Goal: Task Accomplishment & Management: Complete application form

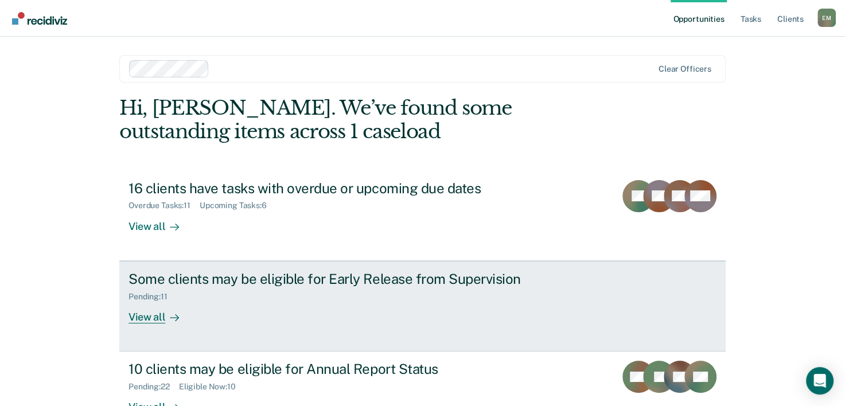
scroll to position [35, 0]
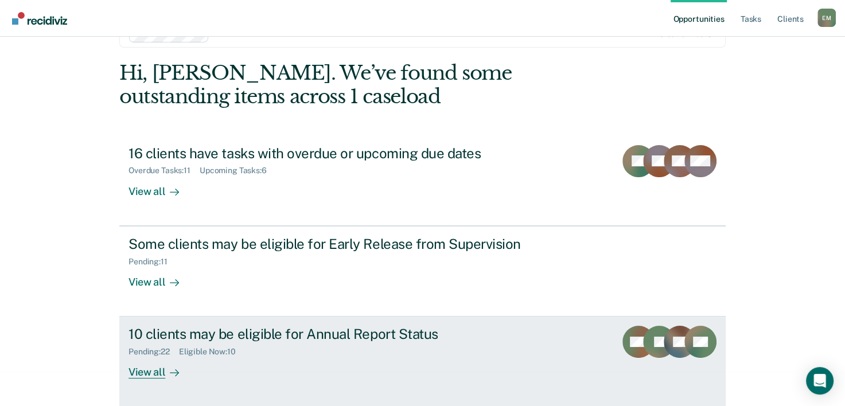
click at [402, 355] on div "Pending : 22 Eligible Now : 10" at bounding box center [330, 350] width 403 height 14
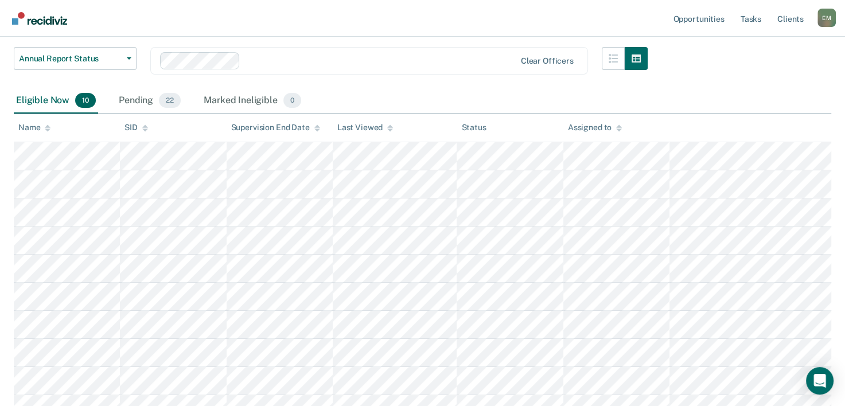
scroll to position [246, 0]
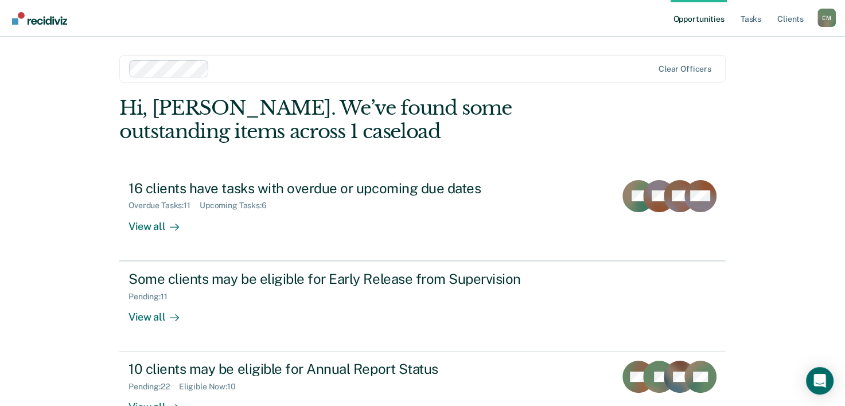
scroll to position [35, 0]
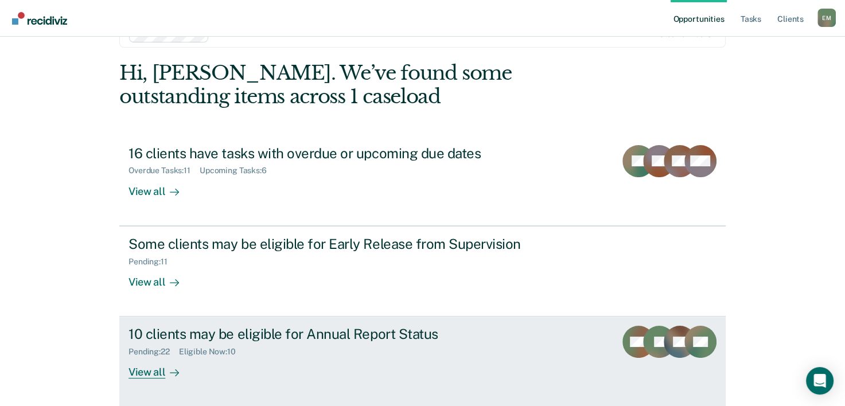
click at [447, 363] on div "10 clients may be eligible for Annual Report Status Pending : 22 Eligible Now :…" at bounding box center [344, 352] width 430 height 53
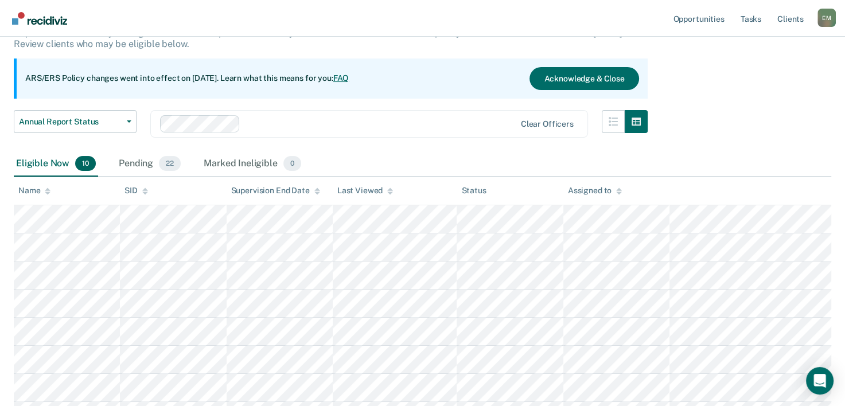
scroll to position [246, 0]
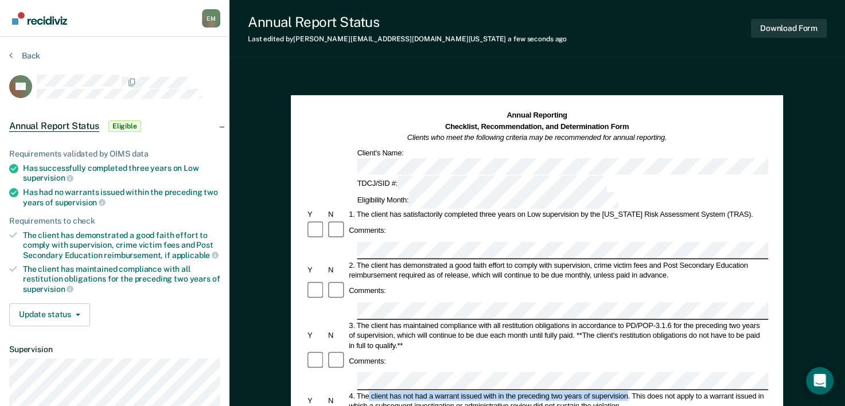
drag, startPoint x: 629, startPoint y: 325, endPoint x: 370, endPoint y: 329, distance: 259.4
click at [370, 391] on div "4. The client has not had a warrant issued with in the preceding two years of s…" at bounding box center [558, 401] width 421 height 20
copy div "client has not had a warrant issued with in the preceding two years of supervis…"
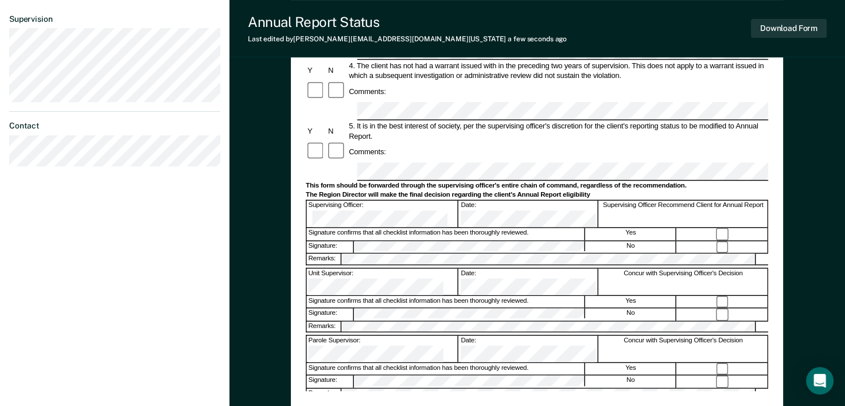
scroll to position [359, 0]
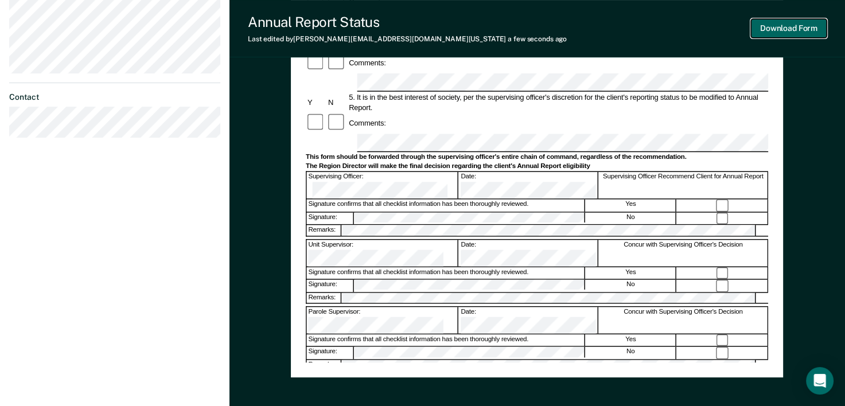
click at [803, 32] on button "Download Form" at bounding box center [789, 28] width 76 height 19
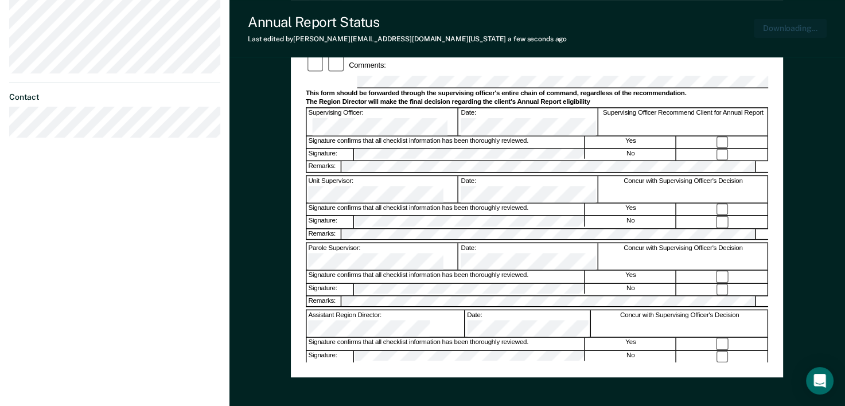
scroll to position [420, 0]
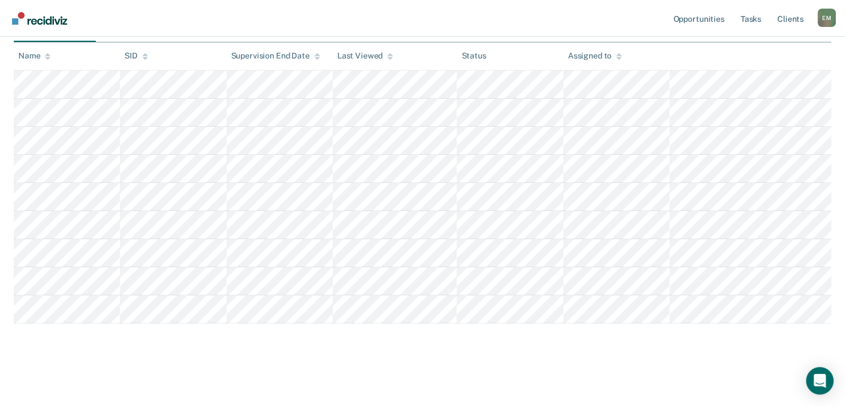
scroll to position [218, 0]
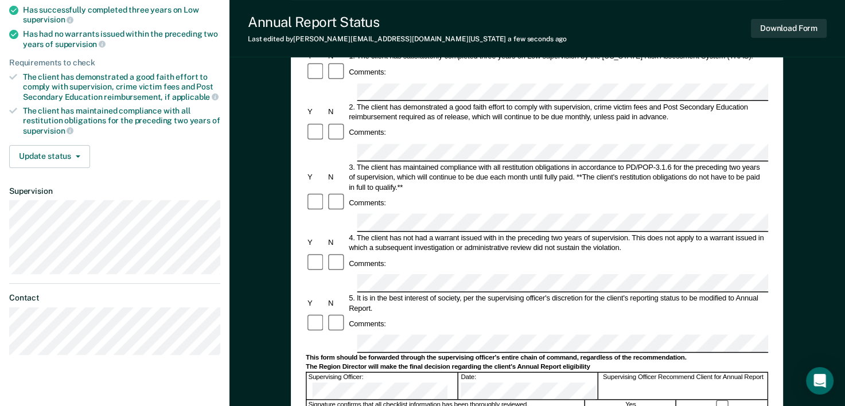
scroll to position [167, 0]
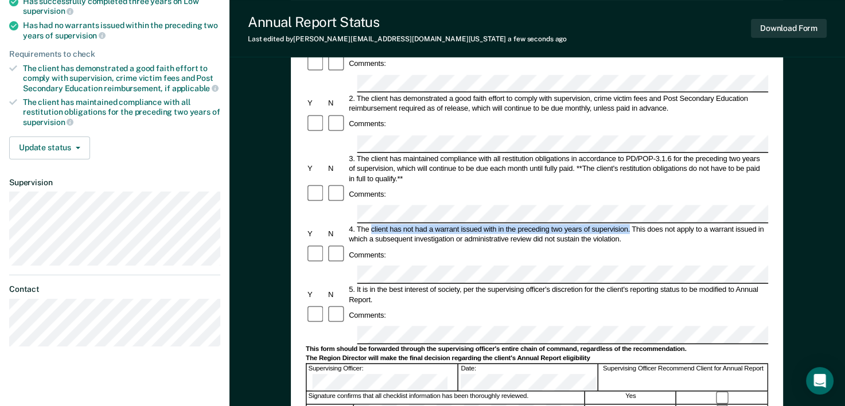
drag, startPoint x: 631, startPoint y: 160, endPoint x: 370, endPoint y: 157, distance: 260.5
click at [370, 224] on div "4. The client has not had a warrant issued with in the preceding two years of s…" at bounding box center [558, 234] width 421 height 20
copy div "client has not had a warrant issued with in the preceding two years of supervis…"
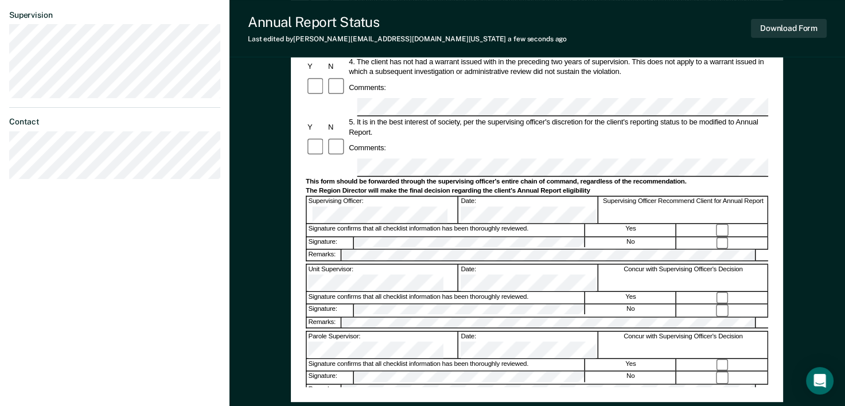
scroll to position [335, 0]
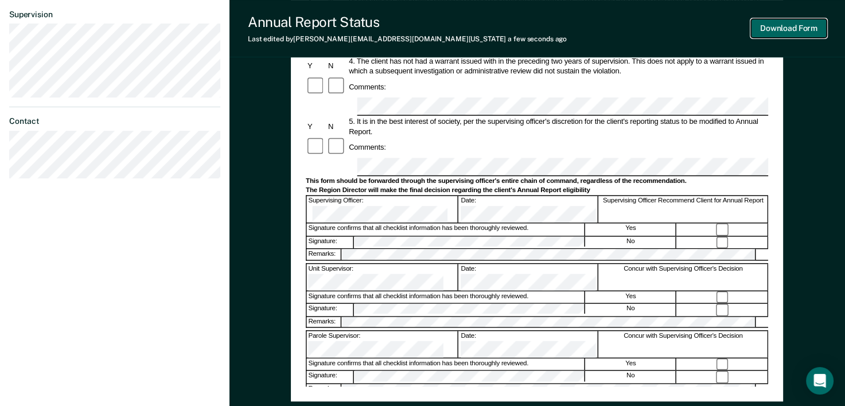
click at [801, 32] on button "Download Form" at bounding box center [789, 28] width 76 height 19
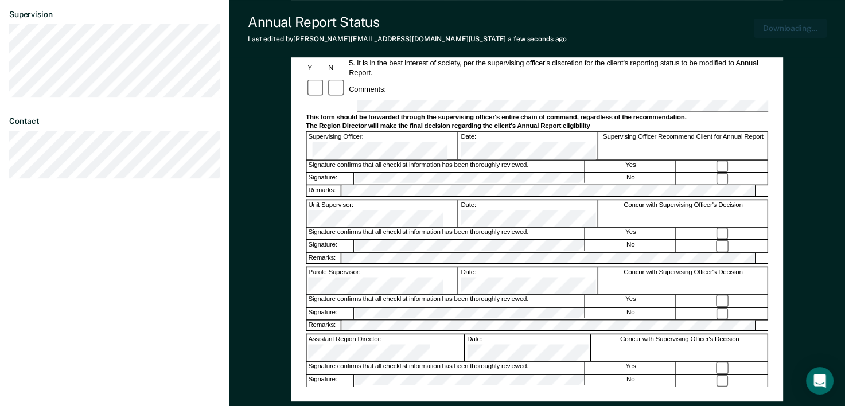
scroll to position [401, 0]
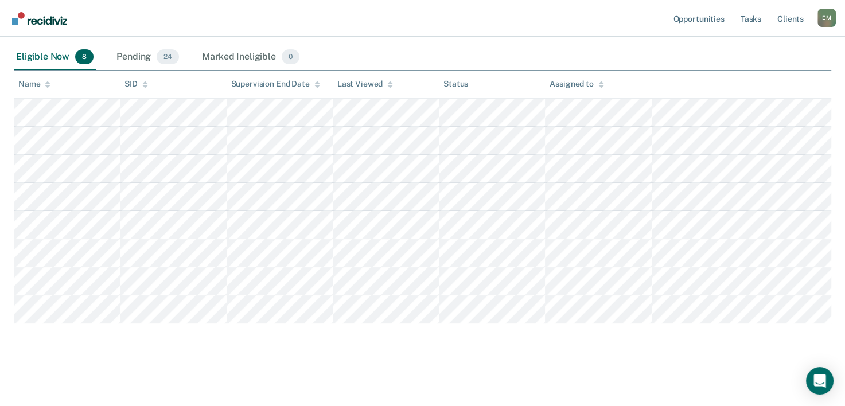
scroll to position [190, 0]
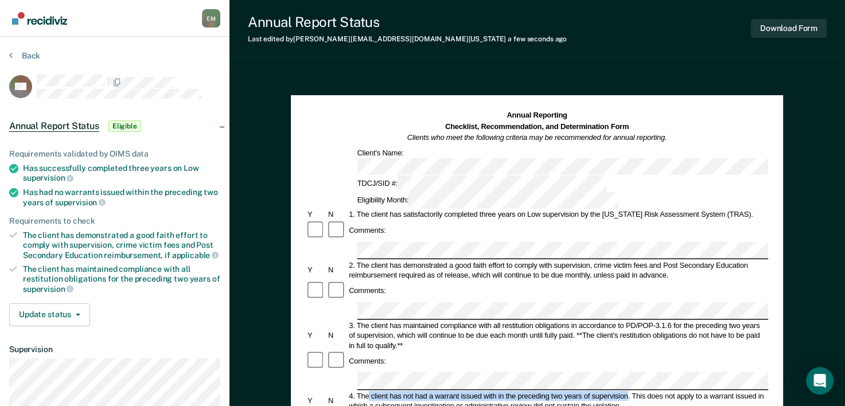
drag, startPoint x: 629, startPoint y: 328, endPoint x: 369, endPoint y: 329, distance: 260.0
click at [369, 391] on div "4. The client has not had a warrant issued with in the preceding two years of s…" at bounding box center [558, 401] width 421 height 20
drag, startPoint x: 369, startPoint y: 329, endPoint x: 378, endPoint y: 326, distance: 9.6
copy div "client has not had a warrant issued with in the preceding two years of supervis…"
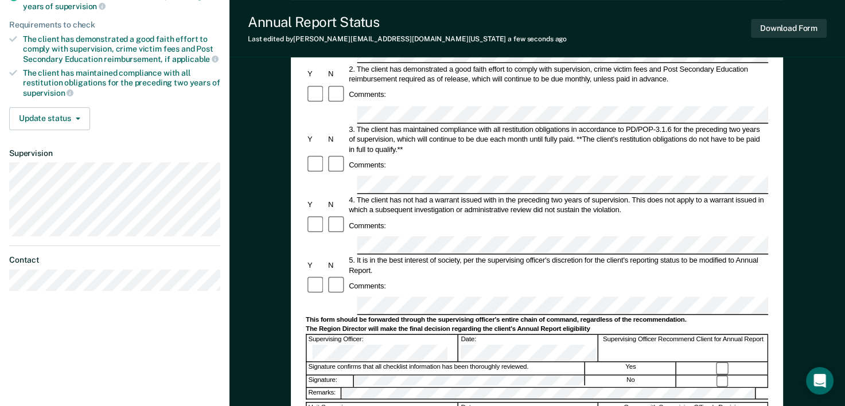
scroll to position [197, 0]
click at [383, 211] on form "Annual Reporting Checklist, Recommendation, and Determination Form Clients who …" at bounding box center [537, 295] width 463 height 764
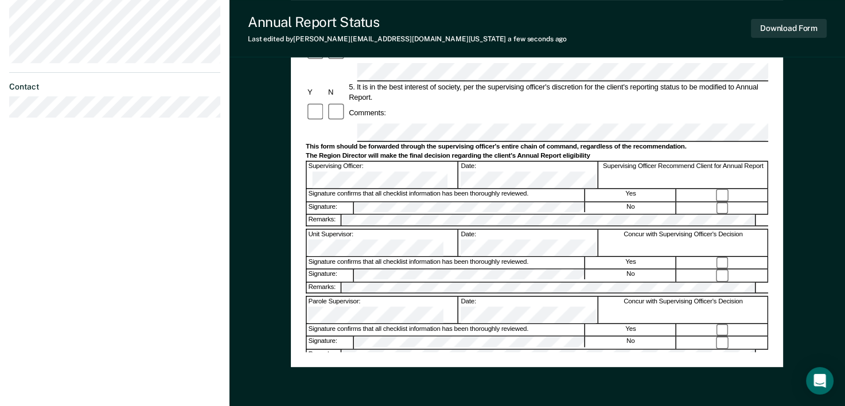
scroll to position [371, 0]
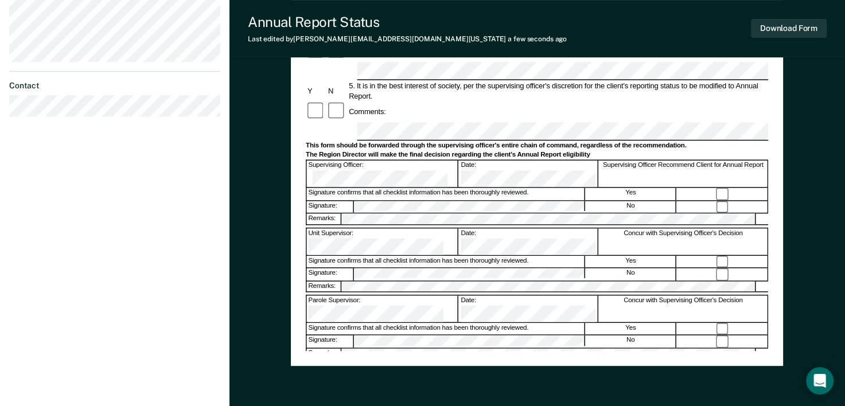
click at [384, 363] on div "Assistant Region Director:" at bounding box center [383, 376] width 152 height 26
click at [779, 24] on button "Download Form" at bounding box center [789, 28] width 76 height 19
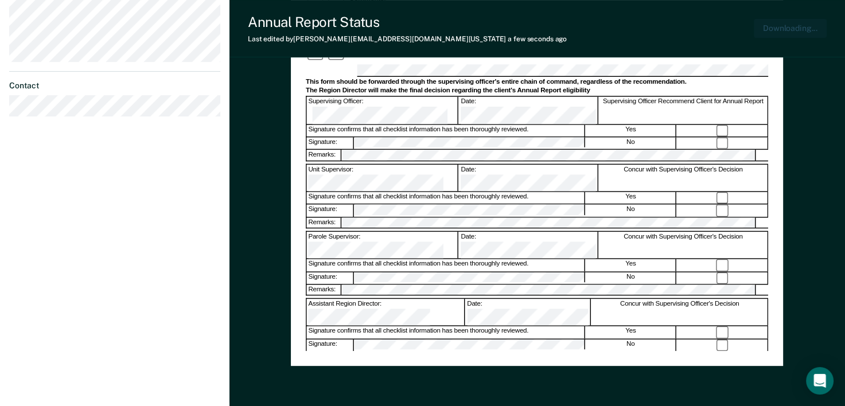
scroll to position [420, 0]
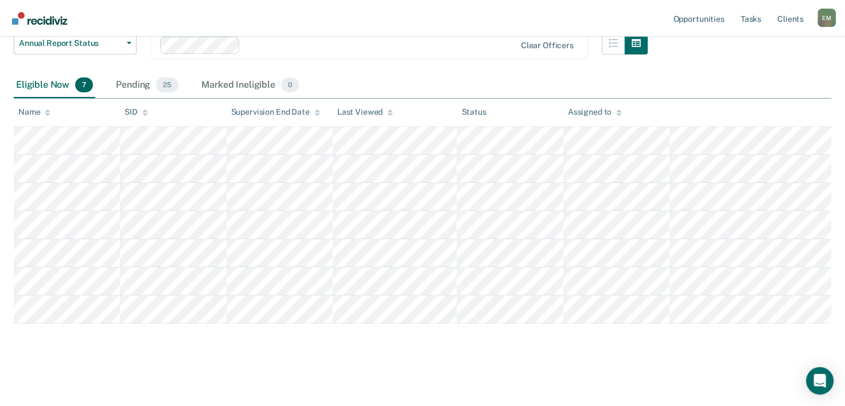
scroll to position [162, 0]
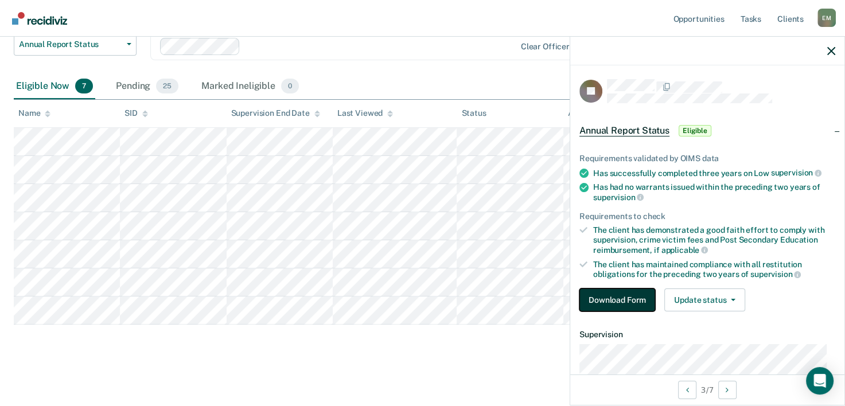
click at [590, 301] on button "Download Form" at bounding box center [618, 300] width 76 height 23
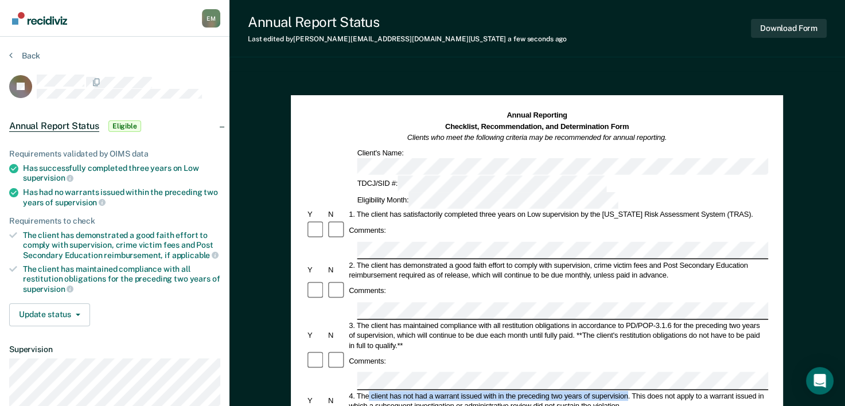
drag, startPoint x: 627, startPoint y: 325, endPoint x: 368, endPoint y: 328, distance: 258.8
click at [368, 391] on div "4. The client has not had a warrant issued with in the preceding two years of s…" at bounding box center [558, 401] width 421 height 20
copy div "client has not had a warrant issued with in the preceding two years of supervis…"
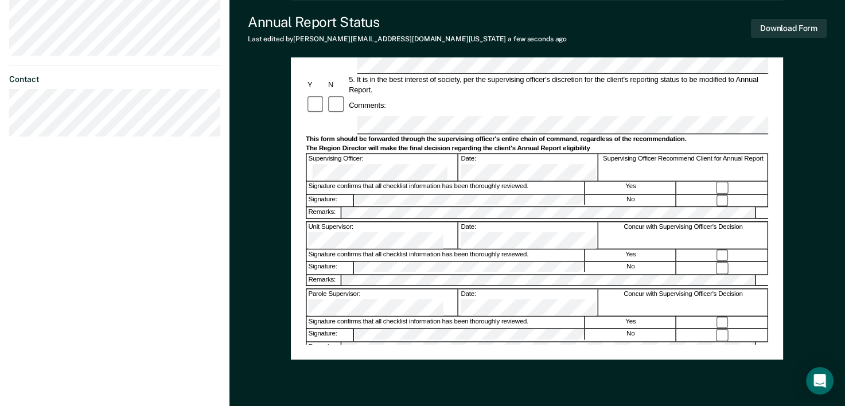
scroll to position [420, 0]
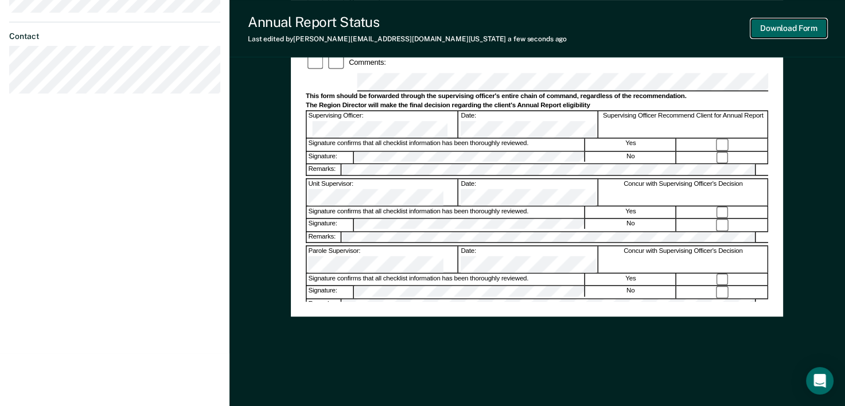
click at [807, 26] on button "Download Form" at bounding box center [789, 28] width 76 height 19
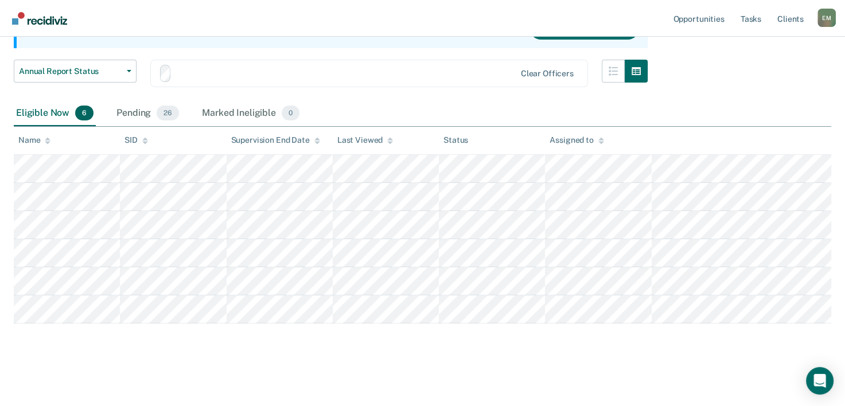
scroll to position [133, 0]
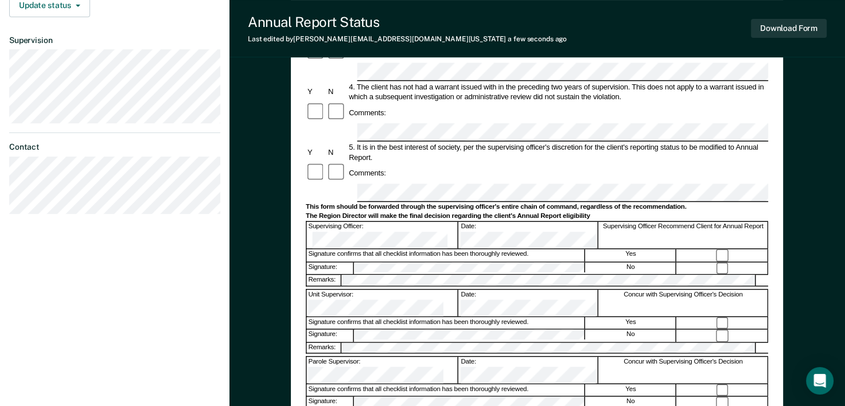
scroll to position [317, 0]
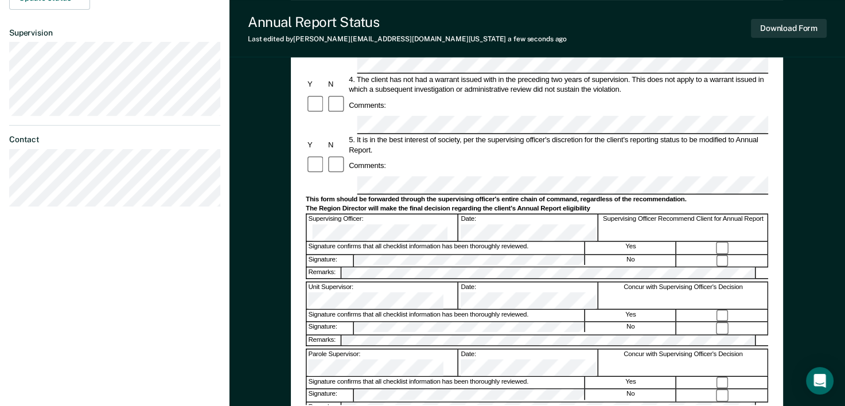
click at [787, 31] on button "Download Form" at bounding box center [789, 28] width 76 height 19
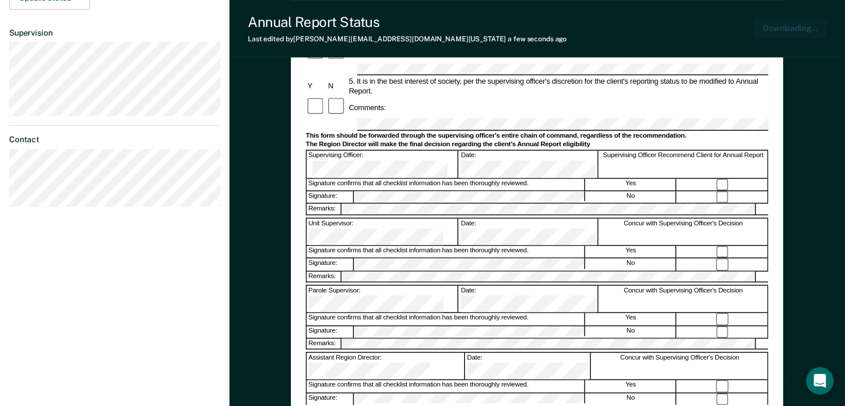
scroll to position [383, 0]
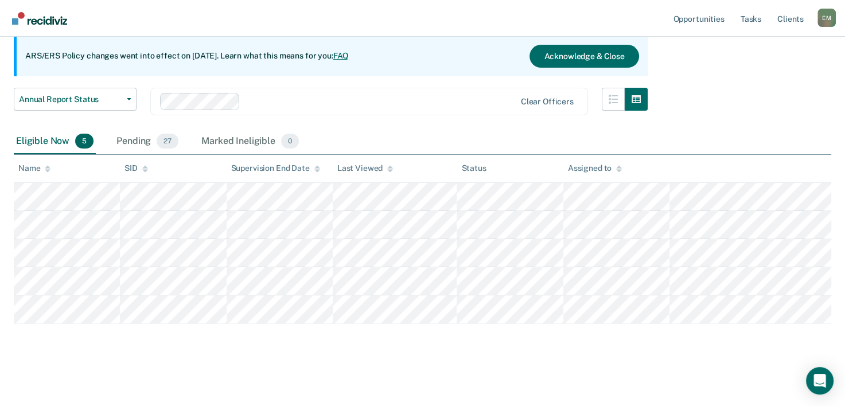
scroll to position [106, 0]
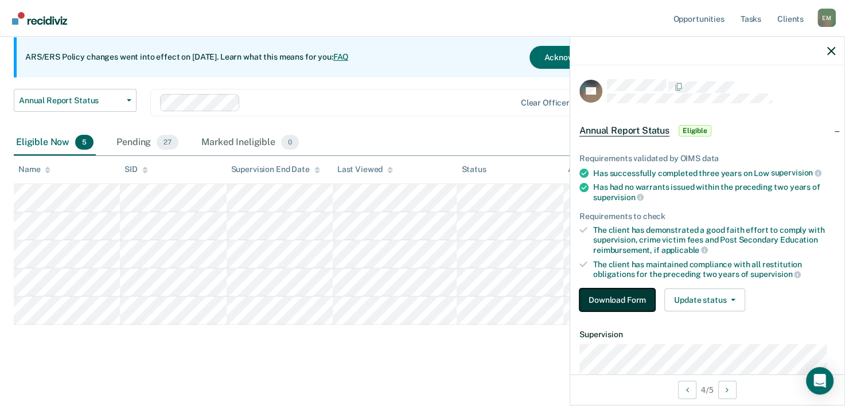
click at [616, 301] on button "Download Form" at bounding box center [618, 300] width 76 height 23
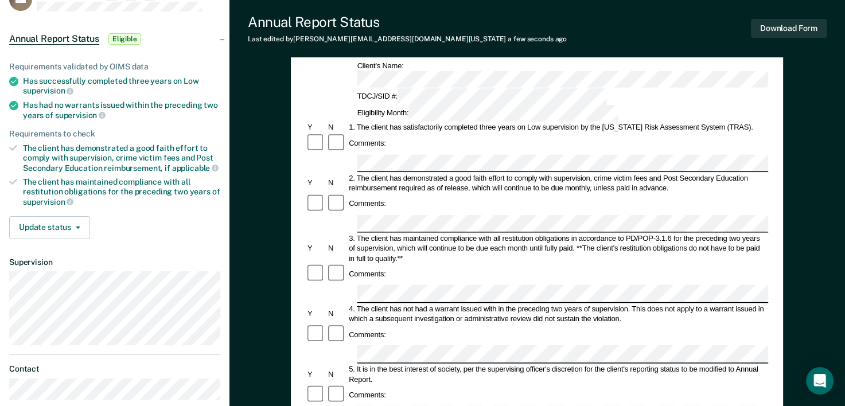
scroll to position [88, 0]
click at [626, 302] on div "4. The client has not had a warrant issued with in the preceding two years of s…" at bounding box center [558, 312] width 421 height 20
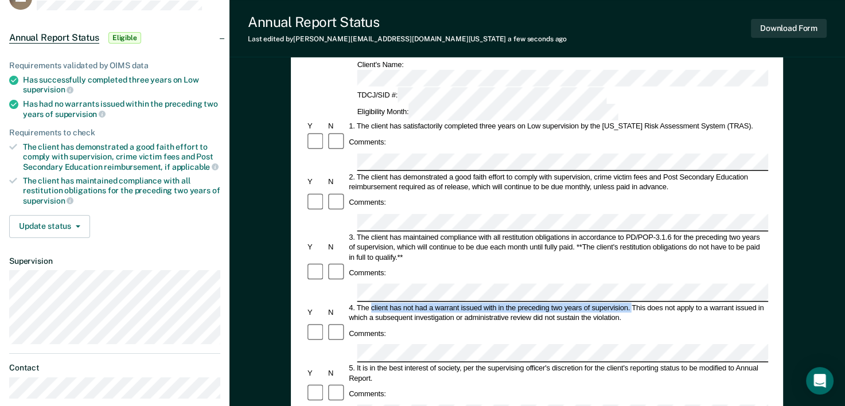
drag, startPoint x: 631, startPoint y: 237, endPoint x: 370, endPoint y: 239, distance: 261.1
click at [370, 302] on div "4. The client has not had a warrant issued with in the preceding two years of s…" at bounding box center [558, 312] width 421 height 20
drag, startPoint x: 370, startPoint y: 239, endPoint x: 521, endPoint y: 259, distance: 152.3
click at [521, 324] on div "Comments:" at bounding box center [537, 334] width 463 height 21
drag, startPoint x: 630, startPoint y: 240, endPoint x: 371, endPoint y: 238, distance: 259.4
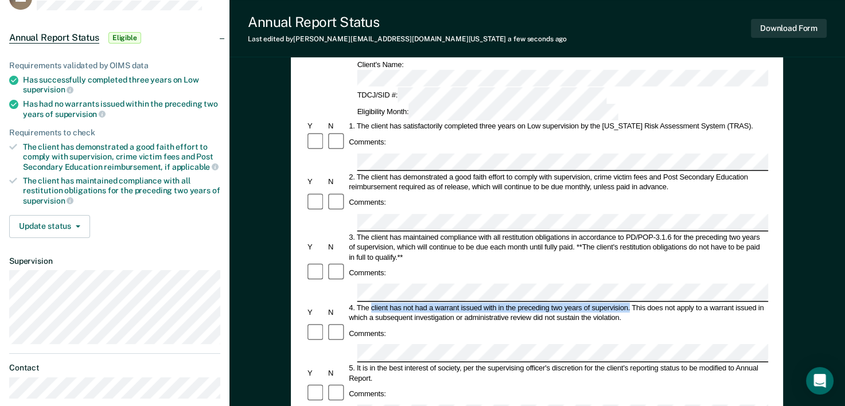
click at [371, 302] on div "4. The client has not had a warrant issued with in the preceding two years of s…" at bounding box center [558, 312] width 421 height 20
drag, startPoint x: 371, startPoint y: 238, endPoint x: 381, endPoint y: 238, distance: 10.3
copy div "client has not had a warrant issued with in the preceding two years of supervis…"
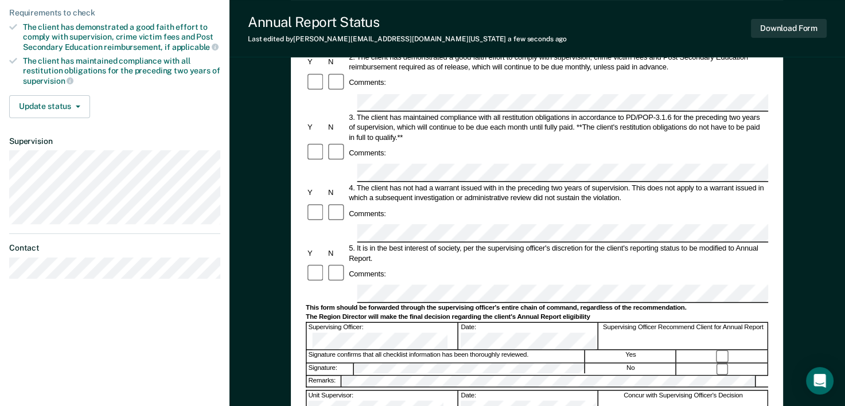
scroll to position [211, 0]
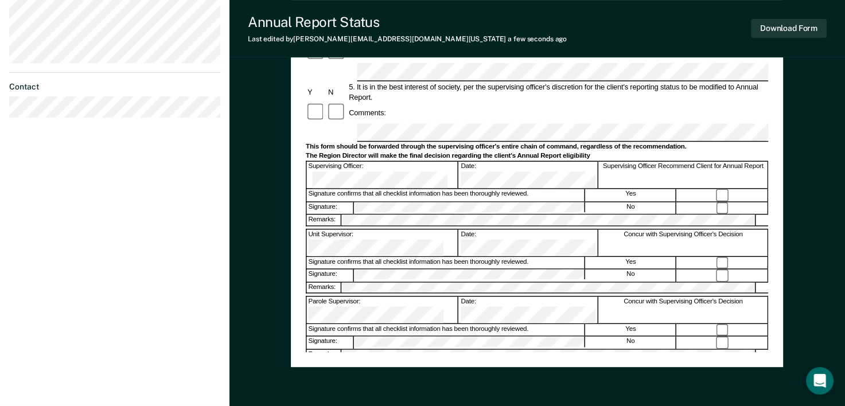
scroll to position [0, 0]
click at [807, 24] on button "Download Form" at bounding box center [789, 28] width 76 height 19
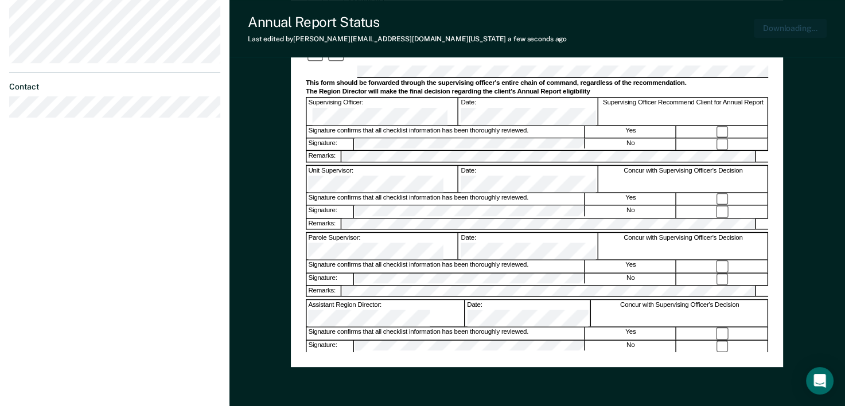
scroll to position [420, 0]
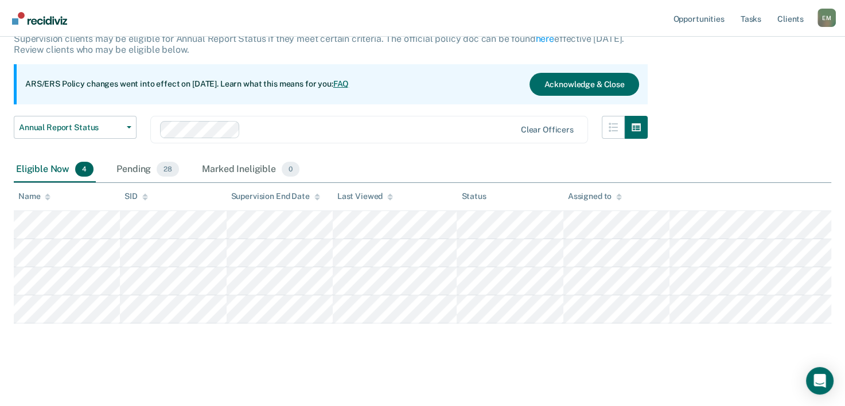
scroll to position [77, 0]
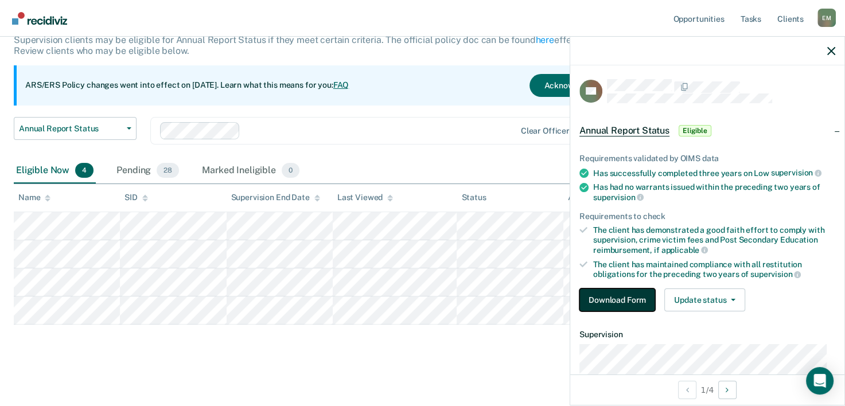
click at [600, 292] on button "Download Form" at bounding box center [618, 300] width 76 height 23
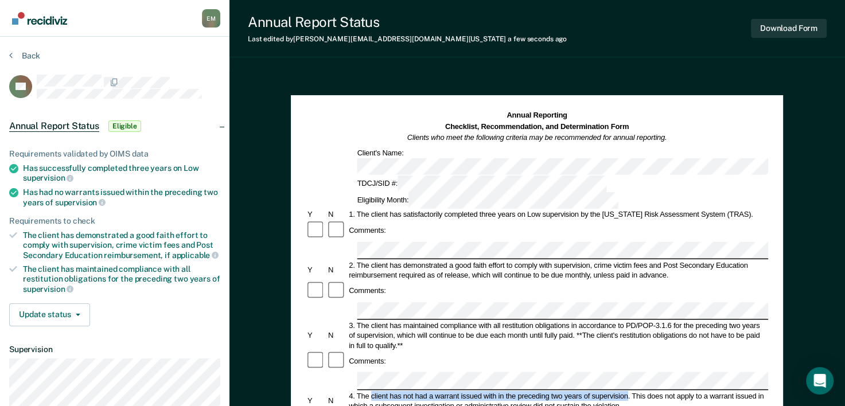
drag, startPoint x: 628, startPoint y: 326, endPoint x: 371, endPoint y: 329, distance: 257.1
click at [371, 391] on div "4. The client has not had a warrant issued with in the preceding two years of s…" at bounding box center [558, 401] width 421 height 20
copy div "client has not had a warrant issued with in the preceding two years of supervis…"
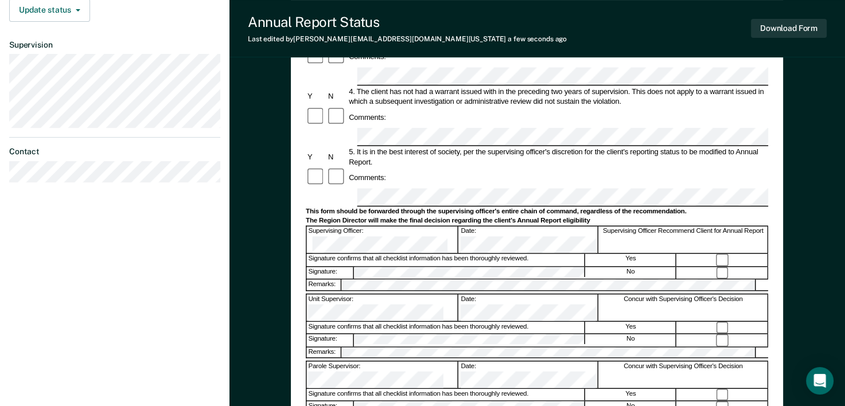
scroll to position [305, 0]
click at [795, 29] on button "Download Form" at bounding box center [789, 28] width 76 height 19
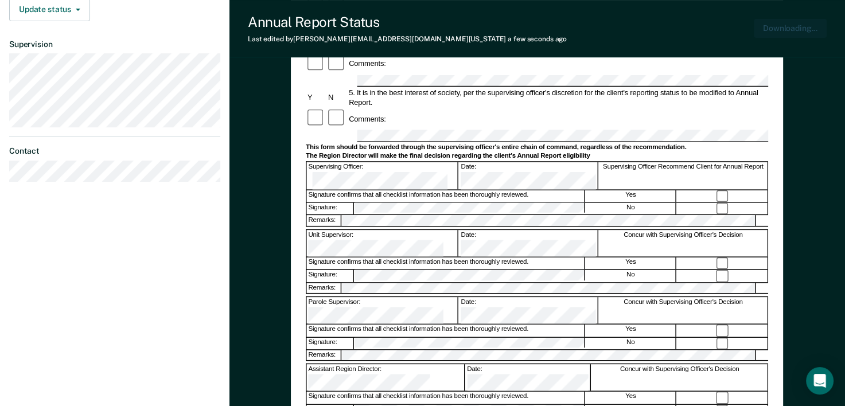
scroll to position [371, 0]
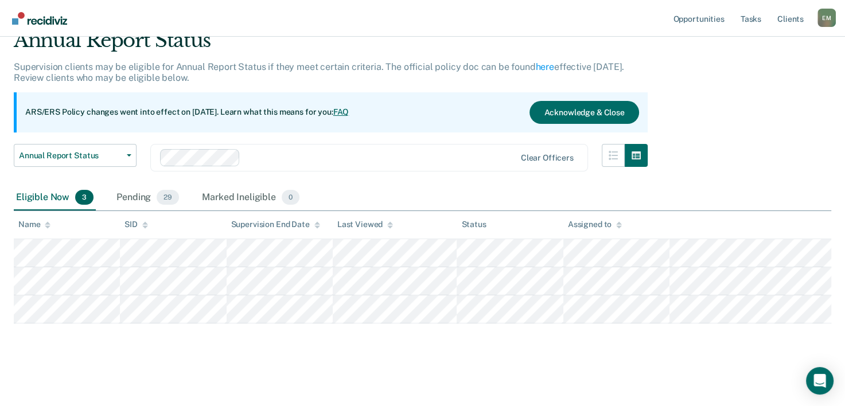
scroll to position [49, 0]
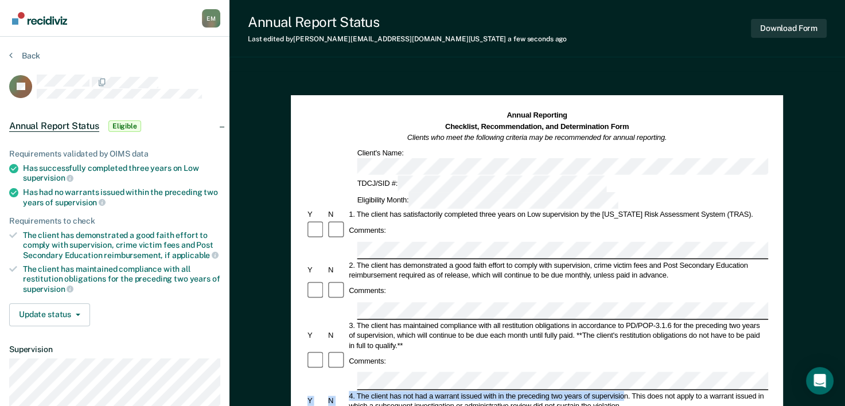
click at [621, 391] on div "4. The client has not had a warrant issued with in the preceding two years of s…" at bounding box center [558, 401] width 421 height 20
drag, startPoint x: 630, startPoint y: 326, endPoint x: 371, endPoint y: 324, distance: 258.8
click at [371, 391] on div "4. The client has not had a warrant issued with in the preceding two years of s…" at bounding box center [558, 401] width 421 height 20
copy div "client has not had a warrant issued with in the preceding two years of supervis…"
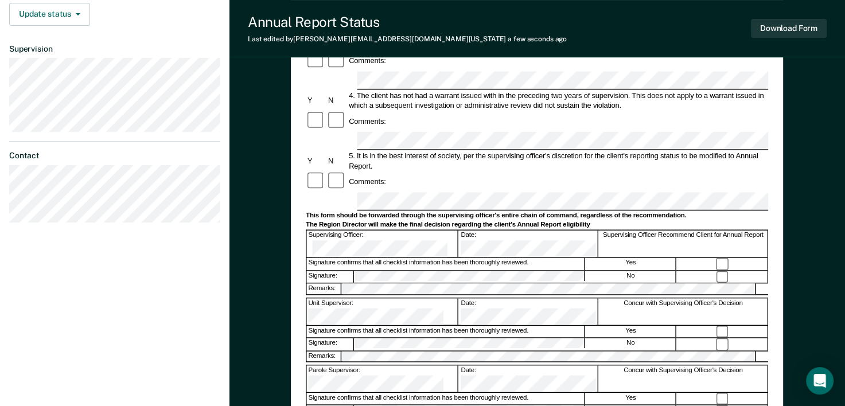
click at [782, 23] on button "Download Form" at bounding box center [789, 28] width 76 height 19
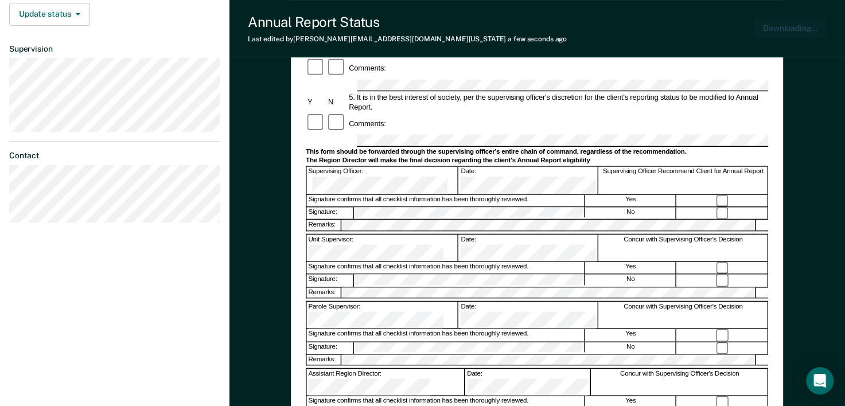
scroll to position [367, 0]
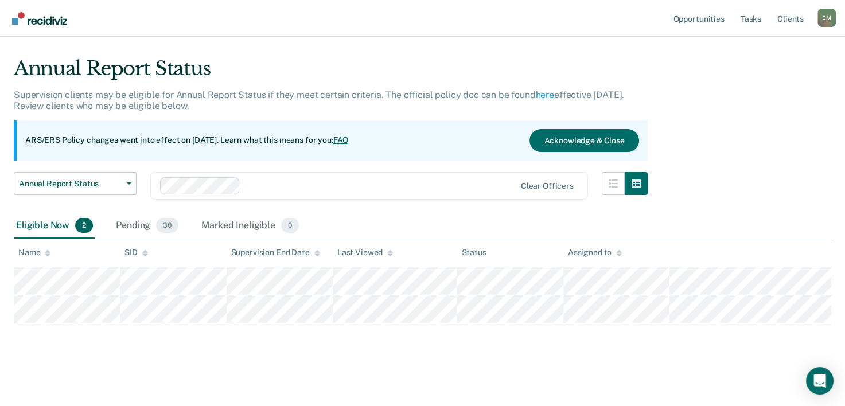
scroll to position [21, 0]
